Goal: Information Seeking & Learning: Learn about a topic

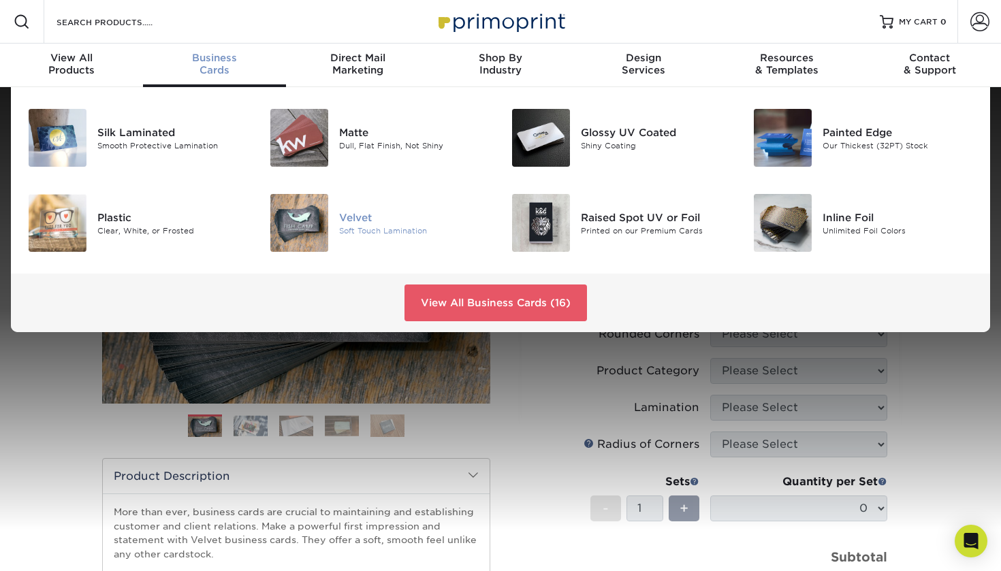
click at [361, 214] on div "Velvet" at bounding box center [414, 217] width 151 height 15
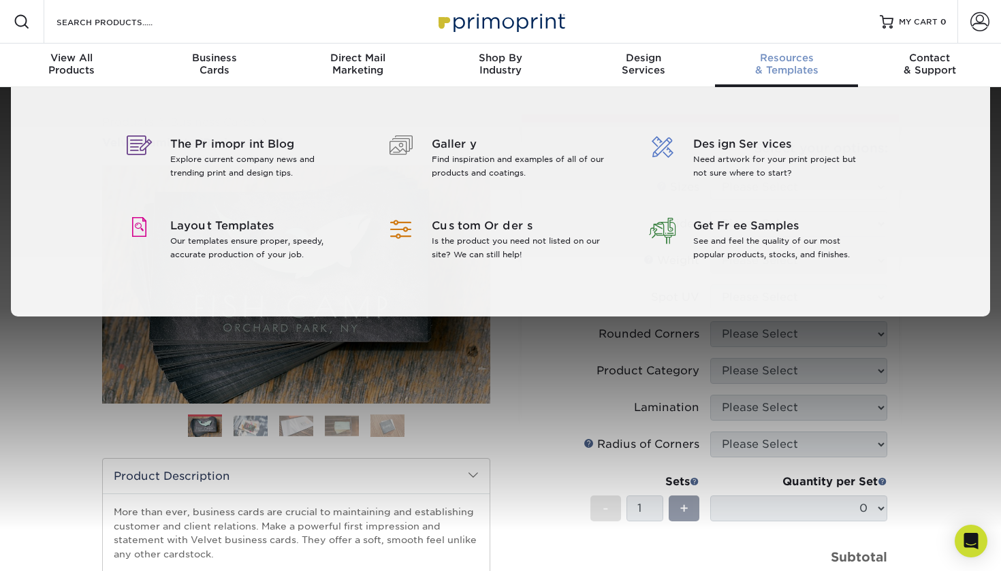
click at [781, 63] on span "Resources" at bounding box center [786, 58] width 143 height 12
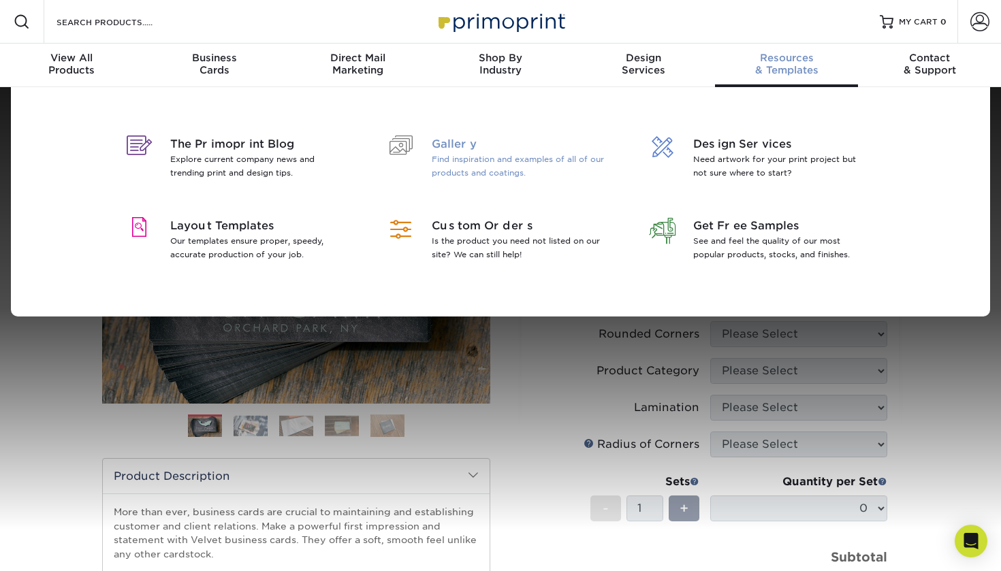
click at [451, 148] on span "Gallery" at bounding box center [520, 144] width 176 height 16
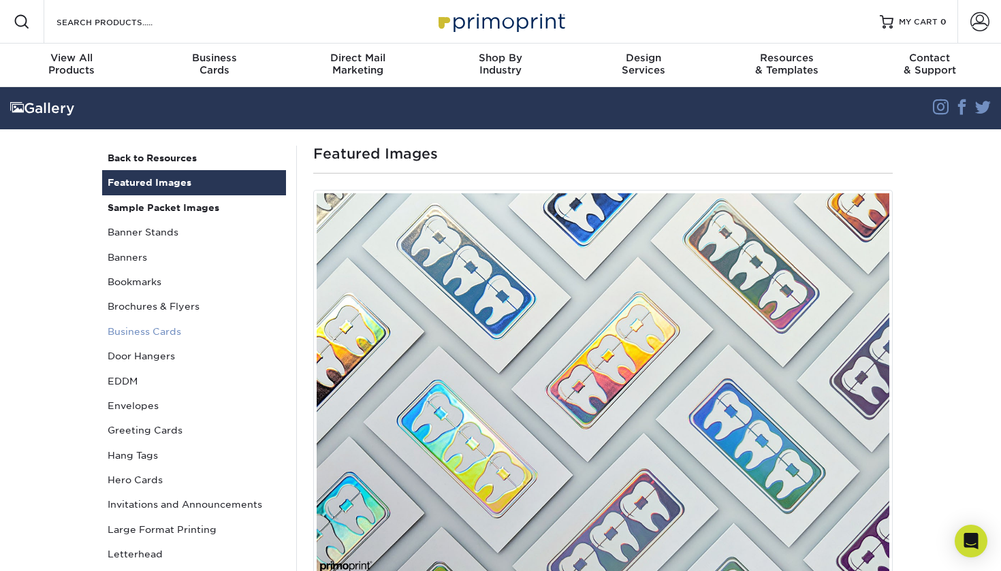
click at [166, 323] on link "Business Cards" at bounding box center [194, 331] width 184 height 25
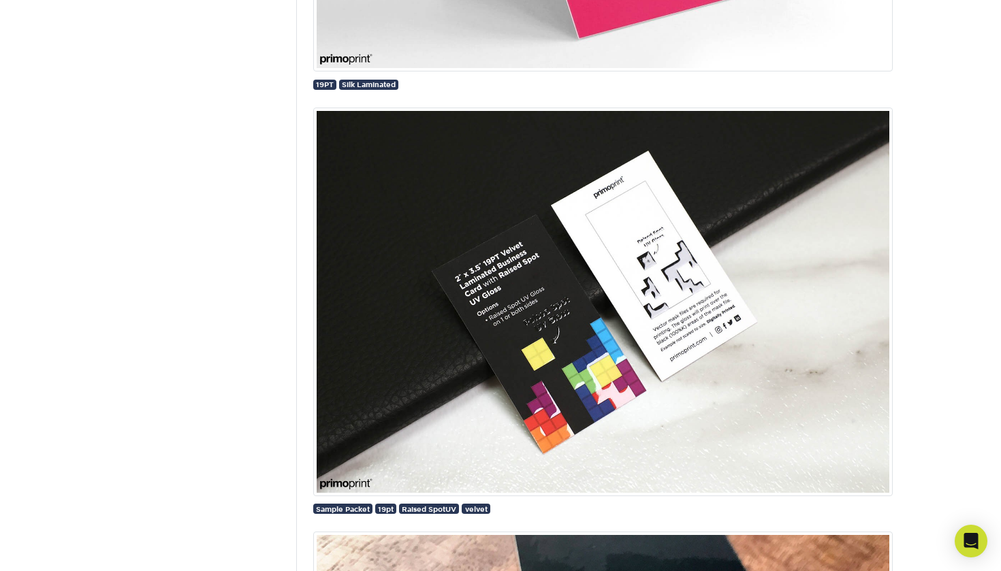
scroll to position [4632, 0]
